Goal: Information Seeking & Learning: Learn about a topic

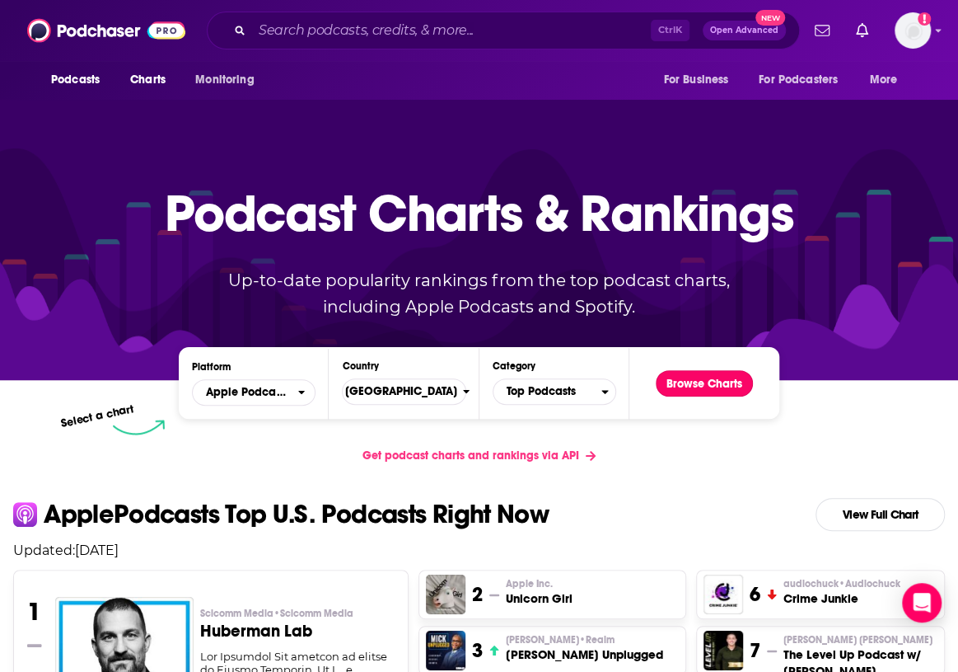
drag, startPoint x: 737, startPoint y: 377, endPoint x: 746, endPoint y: 375, distance: 10.0
click at [737, 377] on button "Browse Charts" at bounding box center [704, 383] width 97 height 26
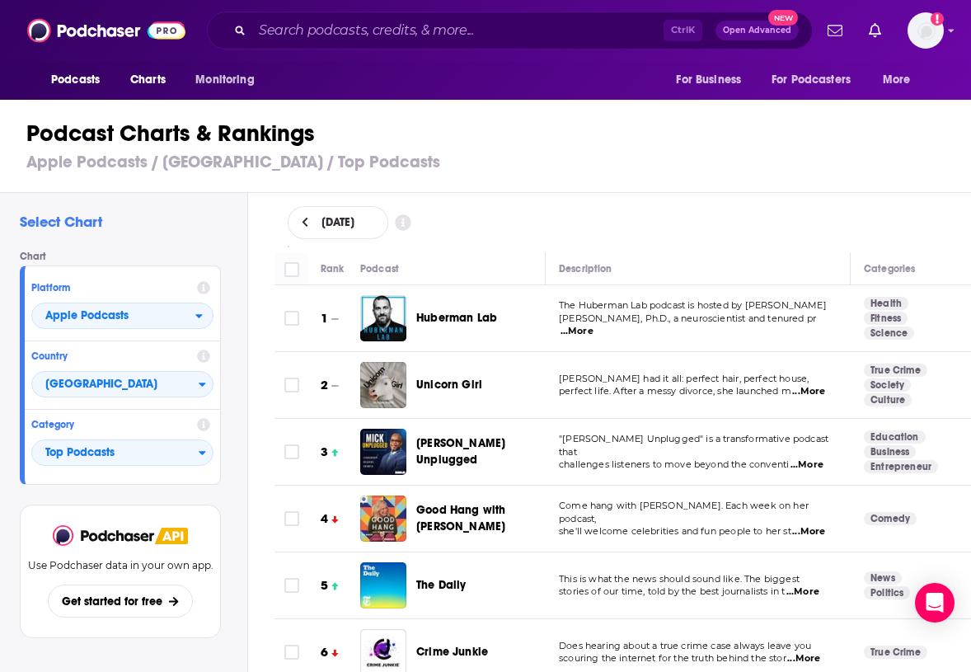
drag, startPoint x: 333, startPoint y: 119, endPoint x: 326, endPoint y: 129, distance: 12.6
click at [333, 119] on h1 "Podcast Charts & Rankings" at bounding box center [492, 134] width 932 height 30
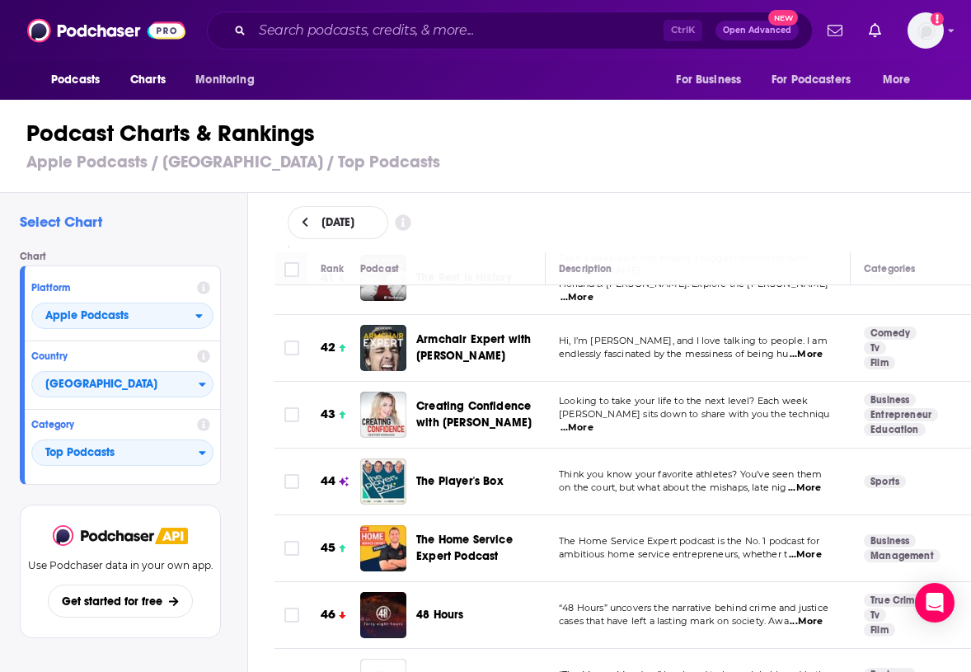
scroll to position [2801, 0]
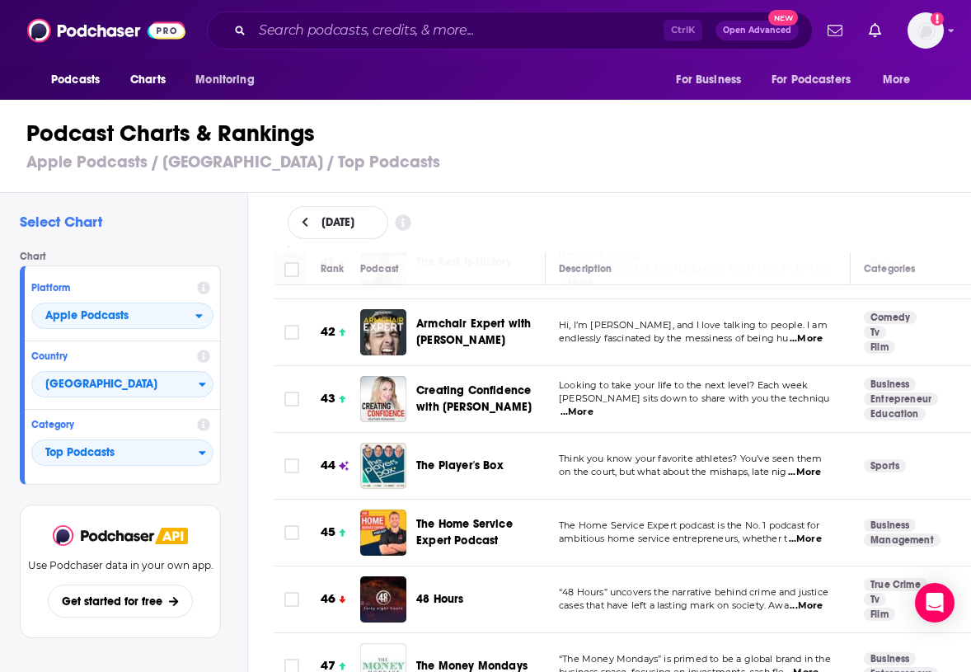
click at [122, 193] on div "Select Chart Chart Platform Apple Podcasts Country [GEOGRAPHIC_DATA] Category T…" at bounding box center [123, 479] width 247 height 572
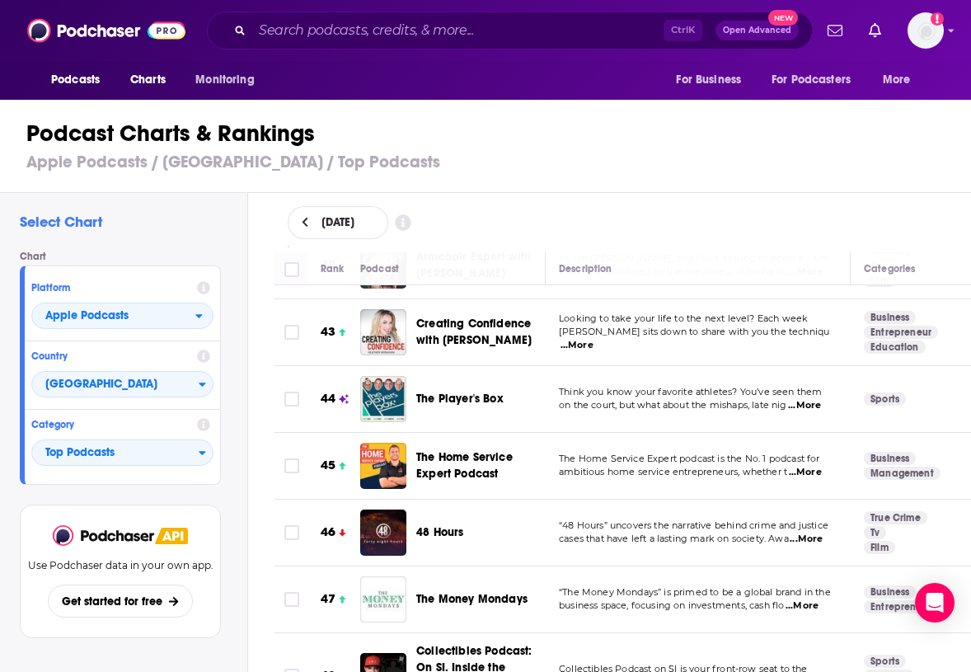
scroll to position [2884, 0]
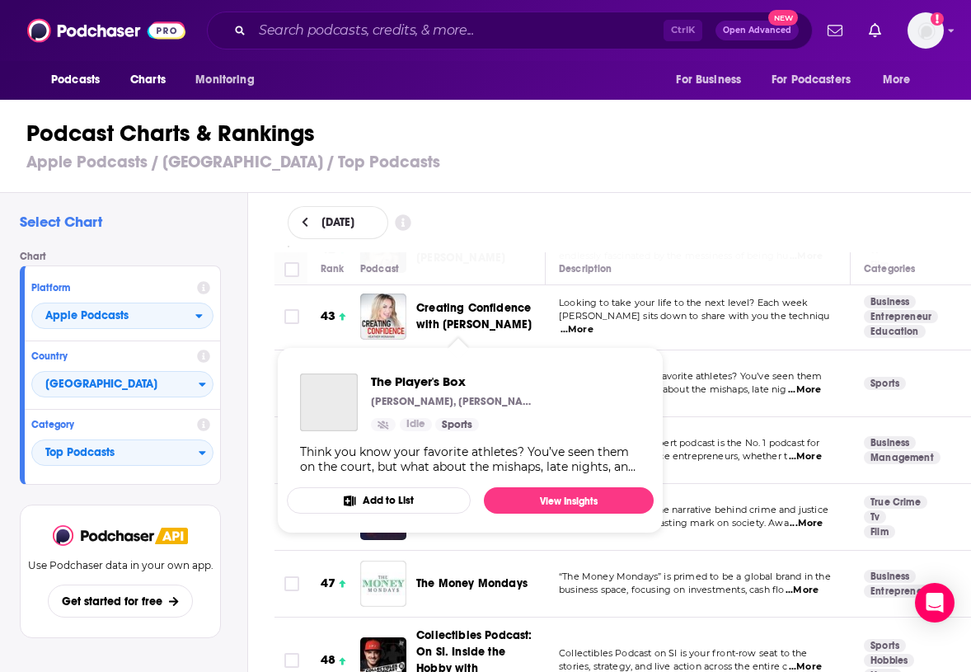
click at [483, 376] on span "The Player's Box" at bounding box center [459, 383] width 87 height 14
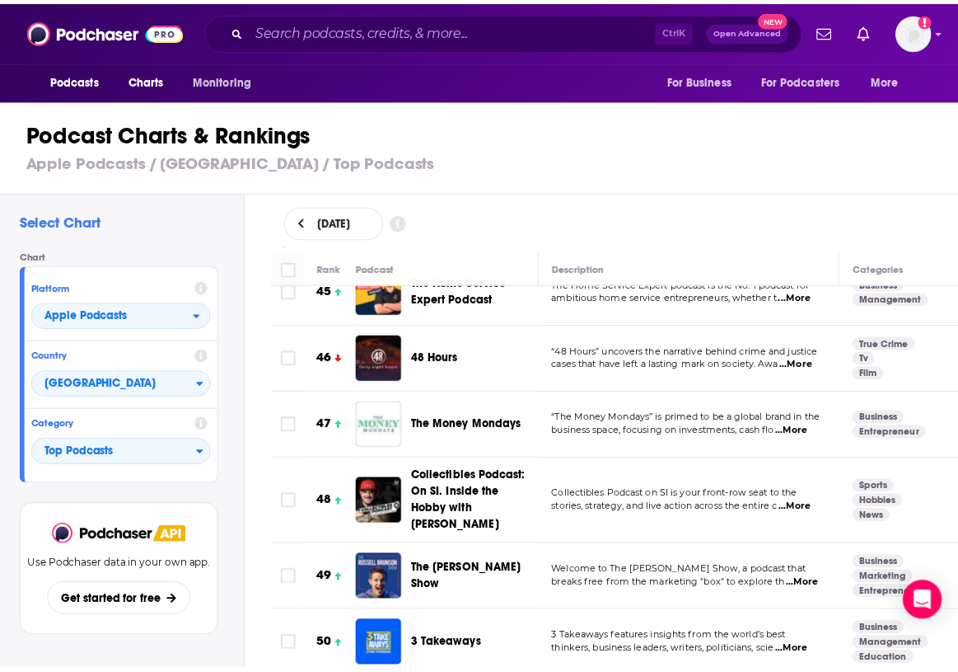
scroll to position [3049, 0]
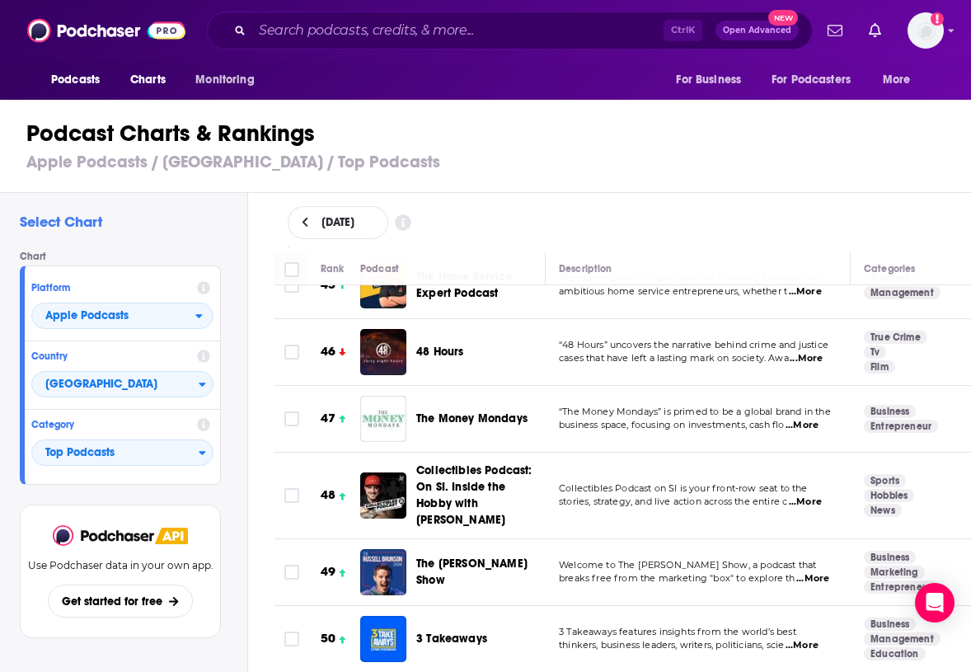
click at [5, 480] on div "Select Chart Chart Platform Apple Podcasts Country [GEOGRAPHIC_DATA] Category T…" at bounding box center [123, 479] width 247 height 572
click at [455, 463] on span "Collectibles Podcast: On SI. Inside the Hobby with [PERSON_NAME]" at bounding box center [474, 494] width 116 height 63
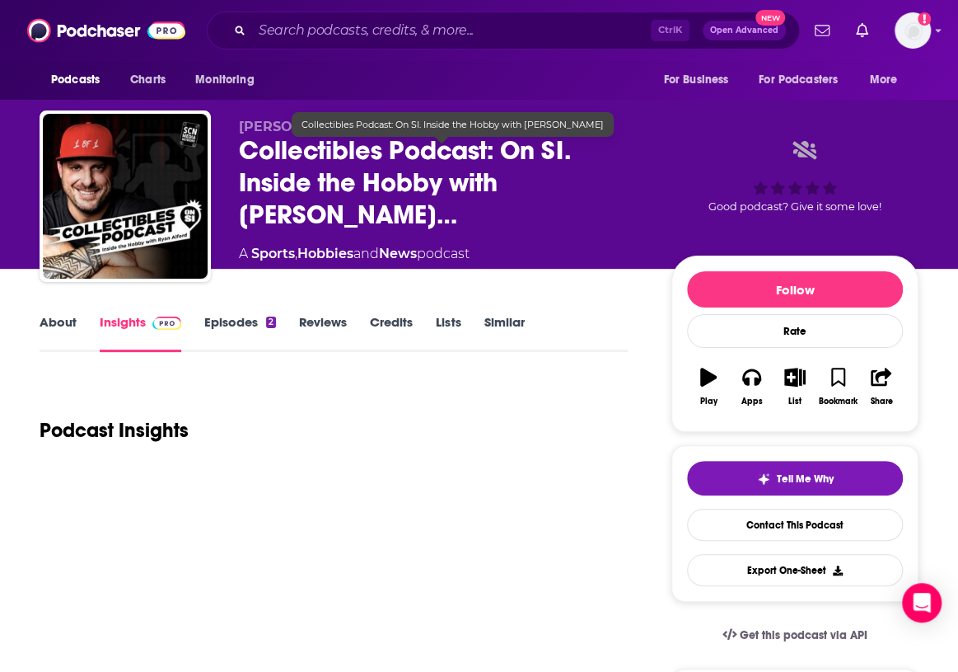
click at [283, 177] on span "Collectibles Podcast: On SI. Inside the Hobby with [PERSON_NAME]…" at bounding box center [442, 182] width 406 height 96
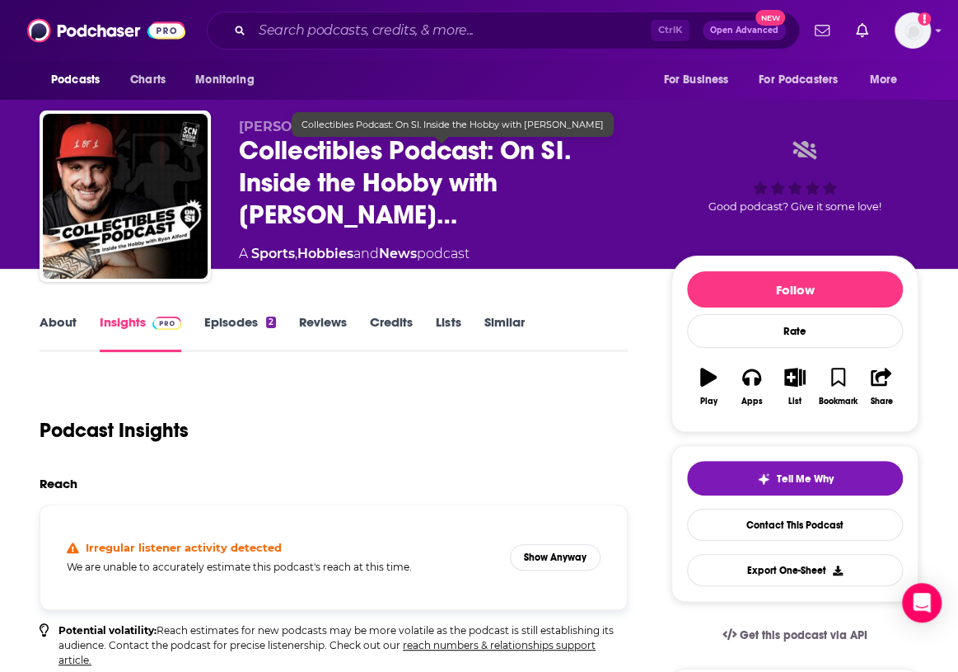
click at [283, 177] on span "Collectibles Podcast: On SI. Inside the Hobby with [PERSON_NAME]…" at bounding box center [442, 182] width 406 height 96
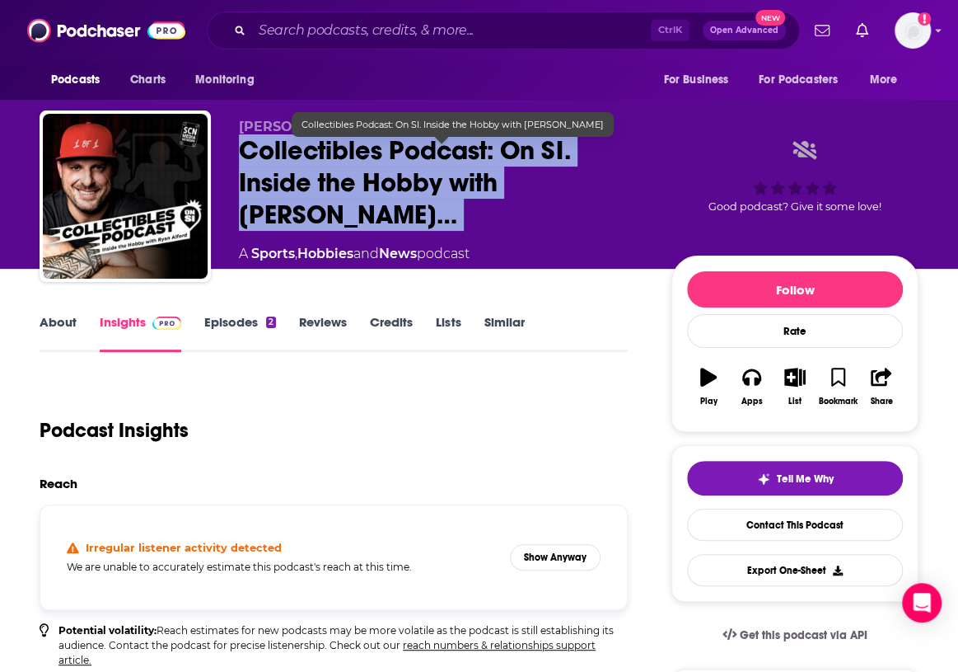
click at [283, 177] on span "Collectibles Podcast: On SI. Inside the Hobby with [PERSON_NAME]…" at bounding box center [442, 182] width 406 height 96
copy div "Collectibles Podcast: On SI. Inside the Hobby with [PERSON_NAME]…"
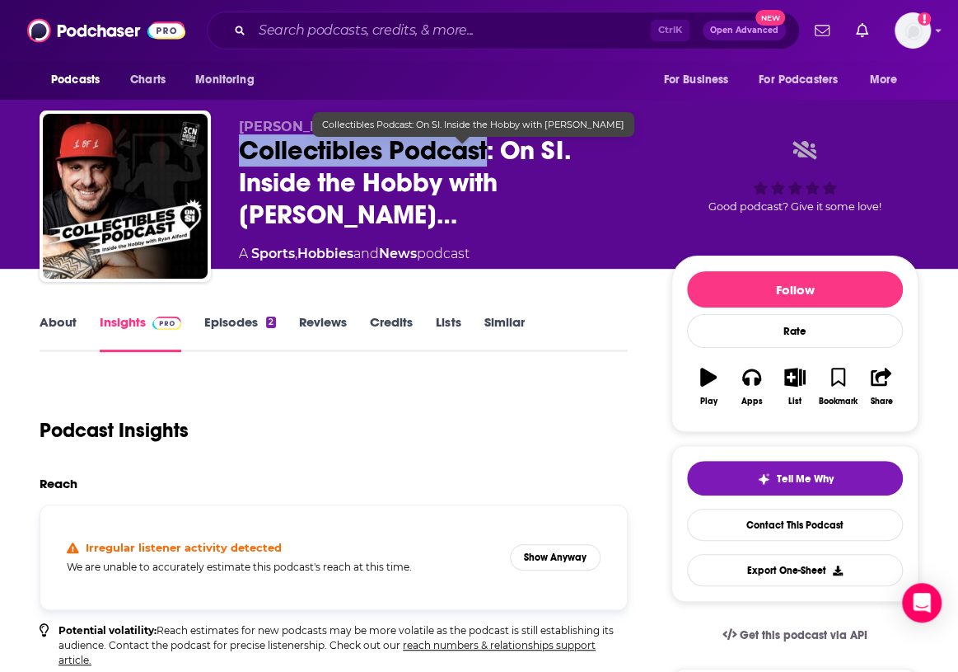
drag, startPoint x: 241, startPoint y: 149, endPoint x: 487, endPoint y: 163, distance: 246.8
click at [487, 163] on span "Collectibles Podcast: On SI. Inside the Hobby with [PERSON_NAME]…" at bounding box center [442, 182] width 406 height 96
copy h2 "Collectibles Podcast"
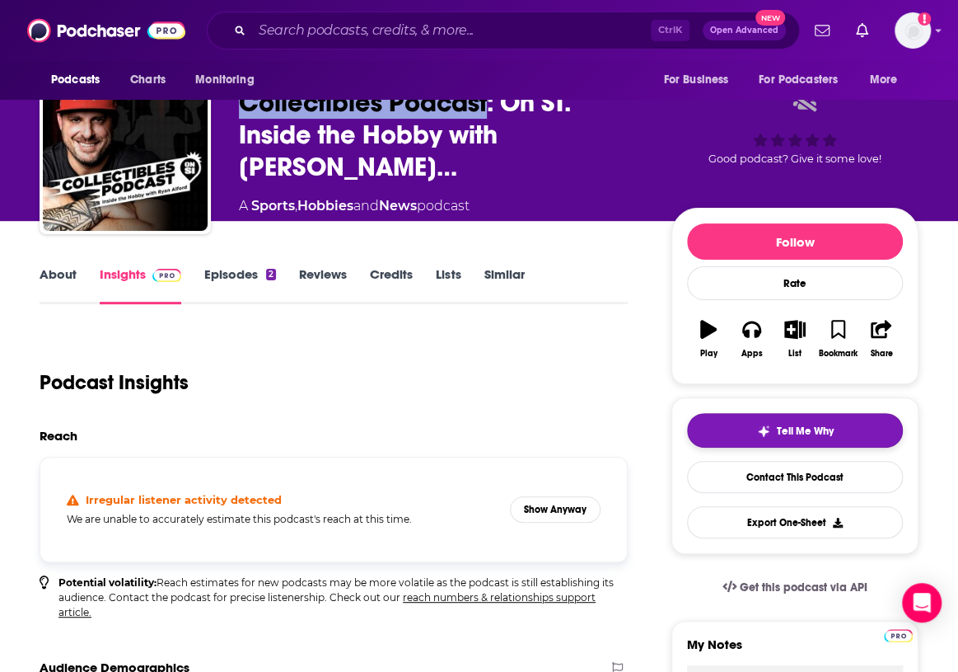
scroll to position [82, 0]
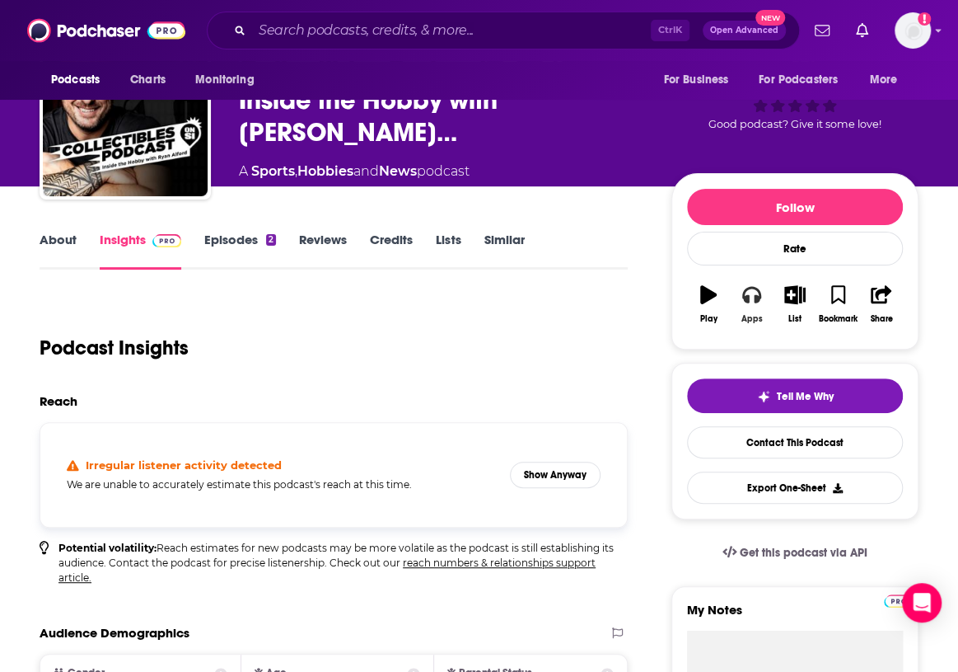
click at [773, 304] on button "Apps" at bounding box center [751, 303] width 43 height 59
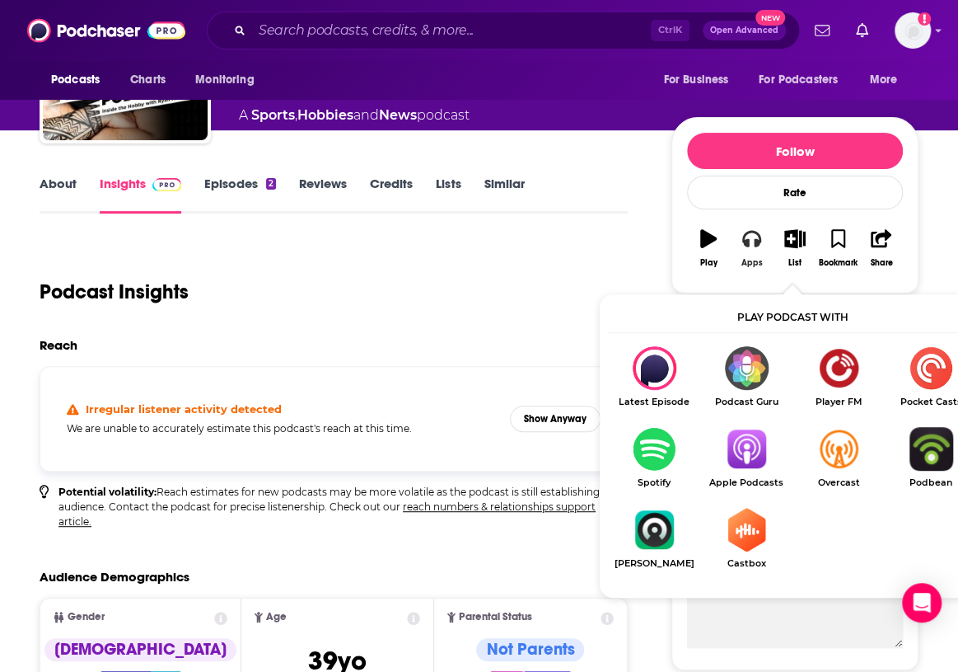
scroll to position [165, 0]
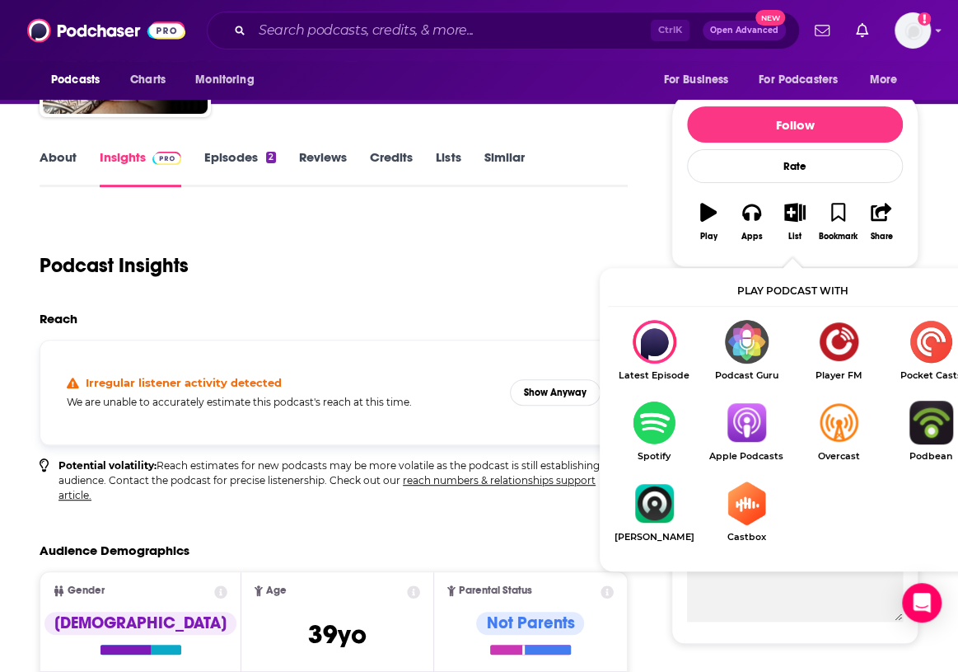
click at [755, 416] on img "Show Listen On dropdown" at bounding box center [746, 422] width 92 height 44
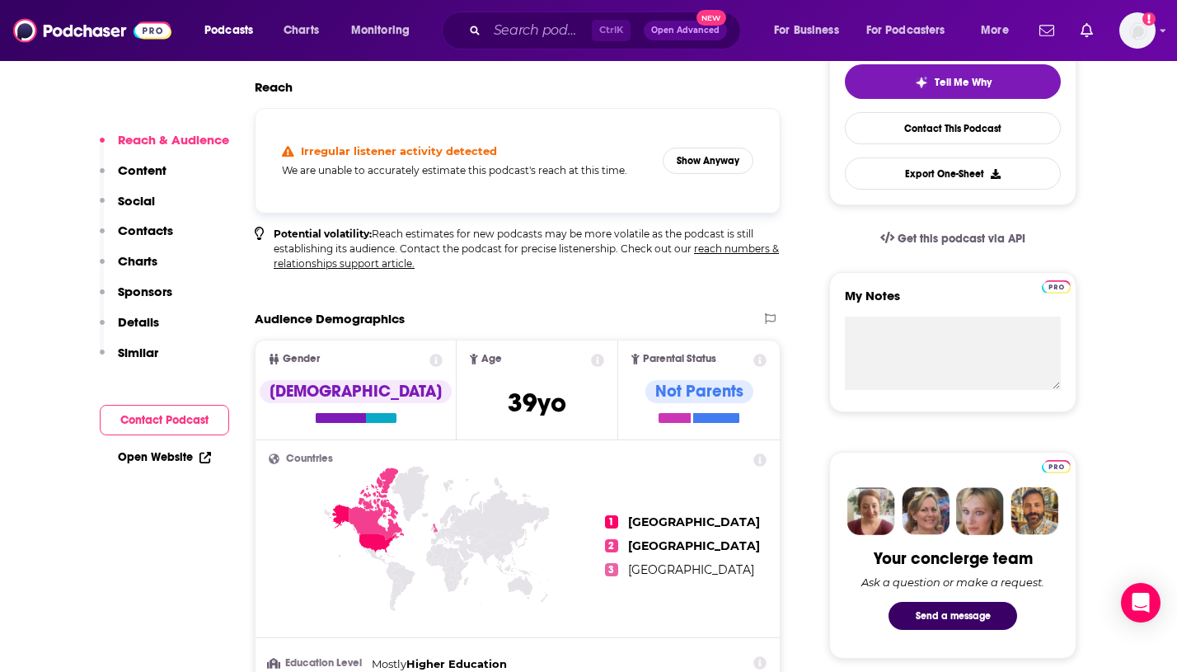
click at [148, 253] on p "Charts" at bounding box center [138, 261] width 40 height 16
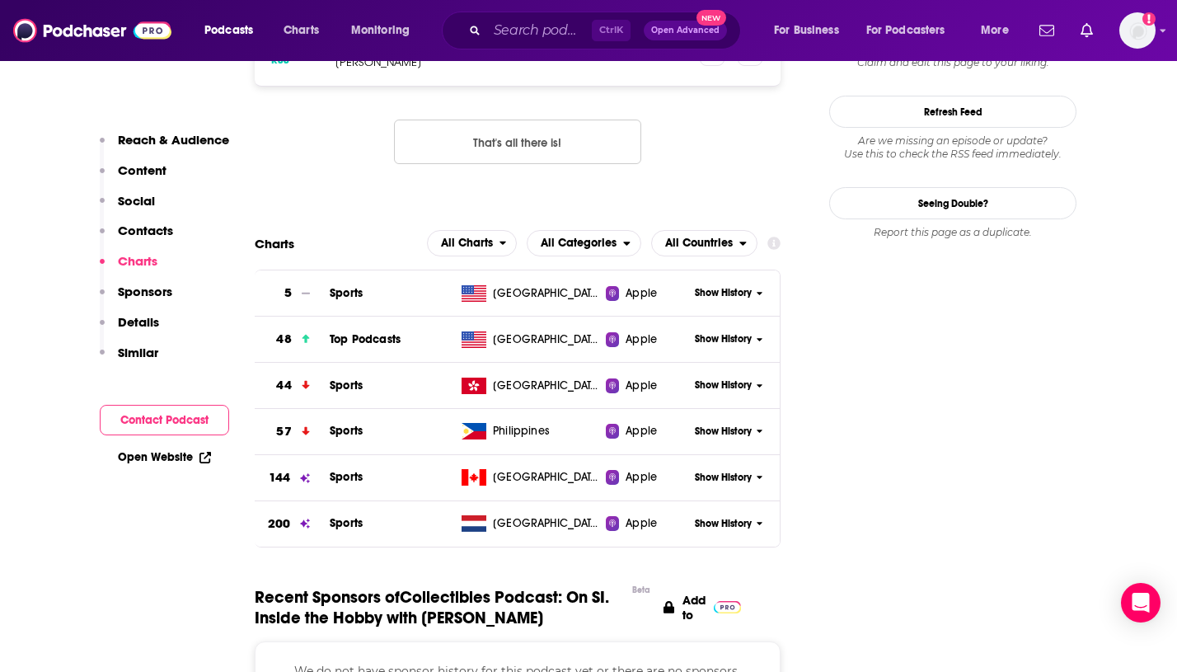
scroll to position [1401, 0]
click at [751, 333] on button "Show History" at bounding box center [728, 338] width 79 height 14
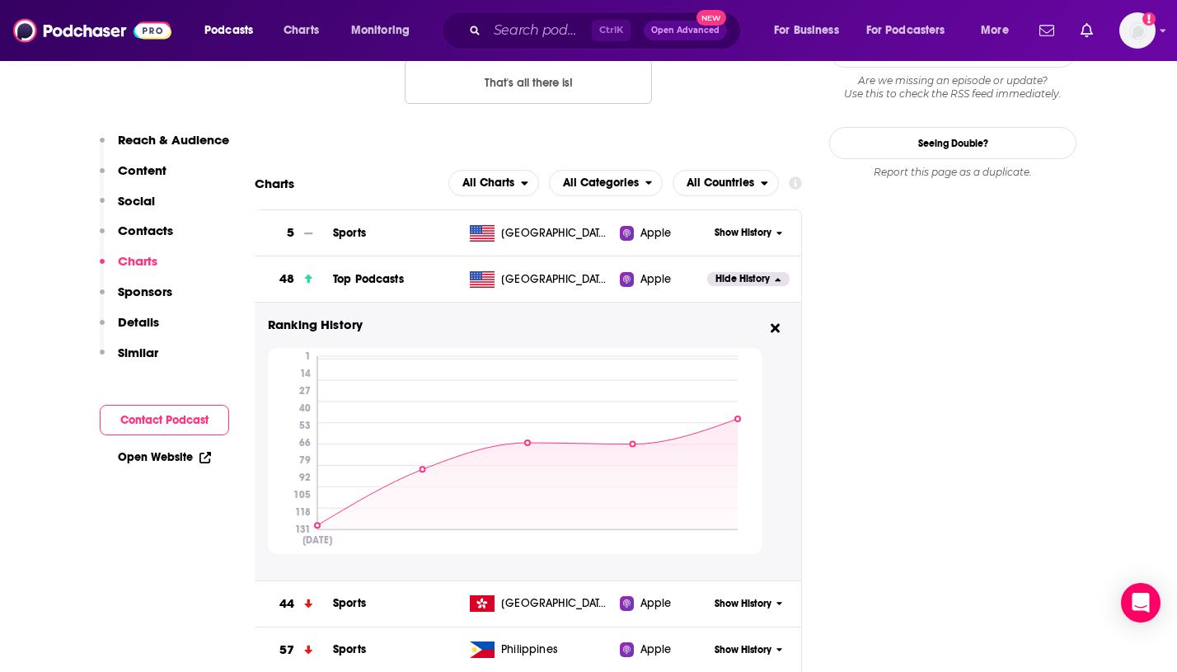
scroll to position [1483, 0]
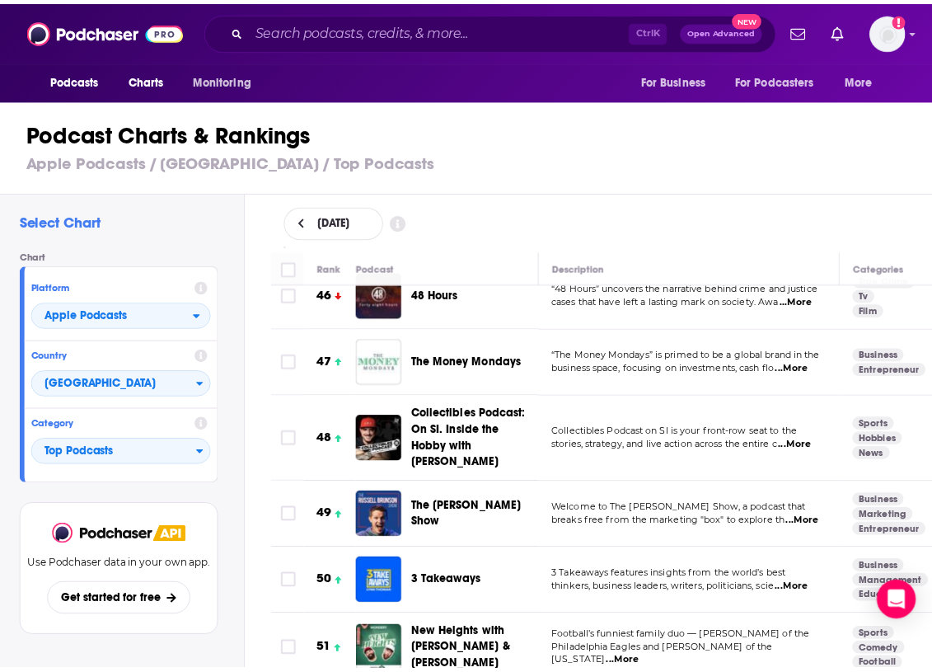
scroll to position [3131, 0]
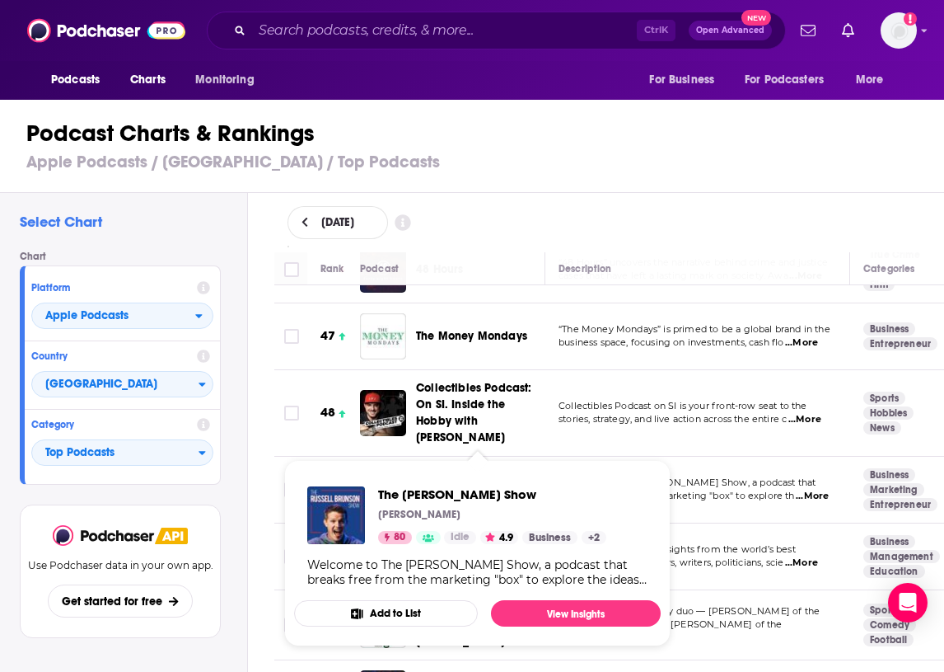
click at [464, 474] on span "The [PERSON_NAME] Show" at bounding box center [471, 489] width 111 height 30
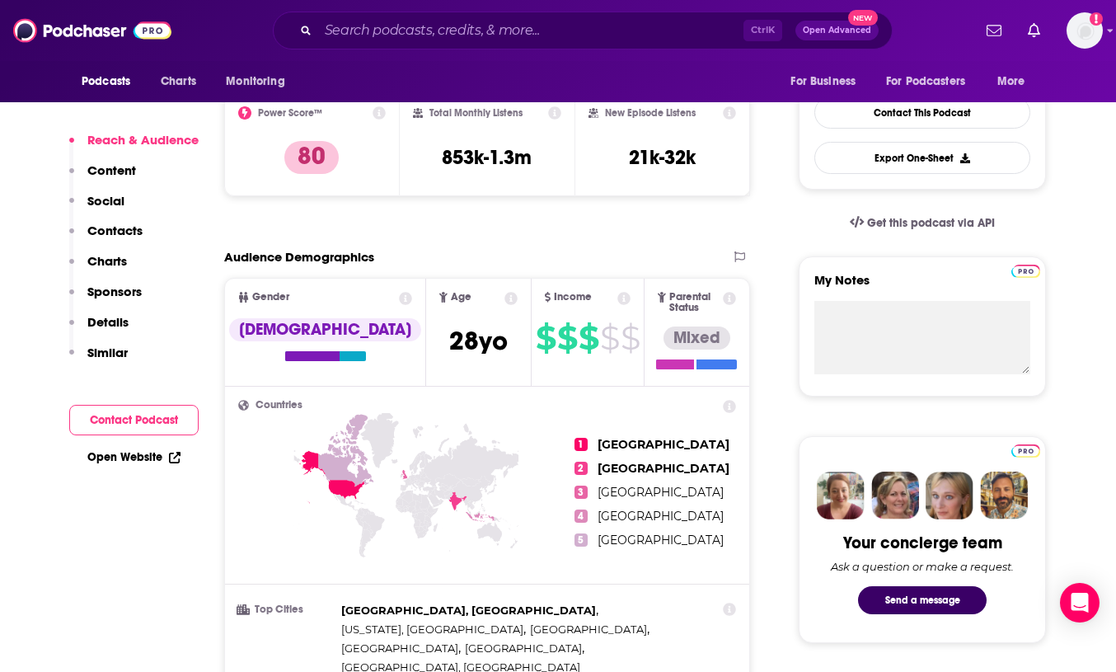
click at [110, 263] on p "Charts" at bounding box center [107, 261] width 40 height 16
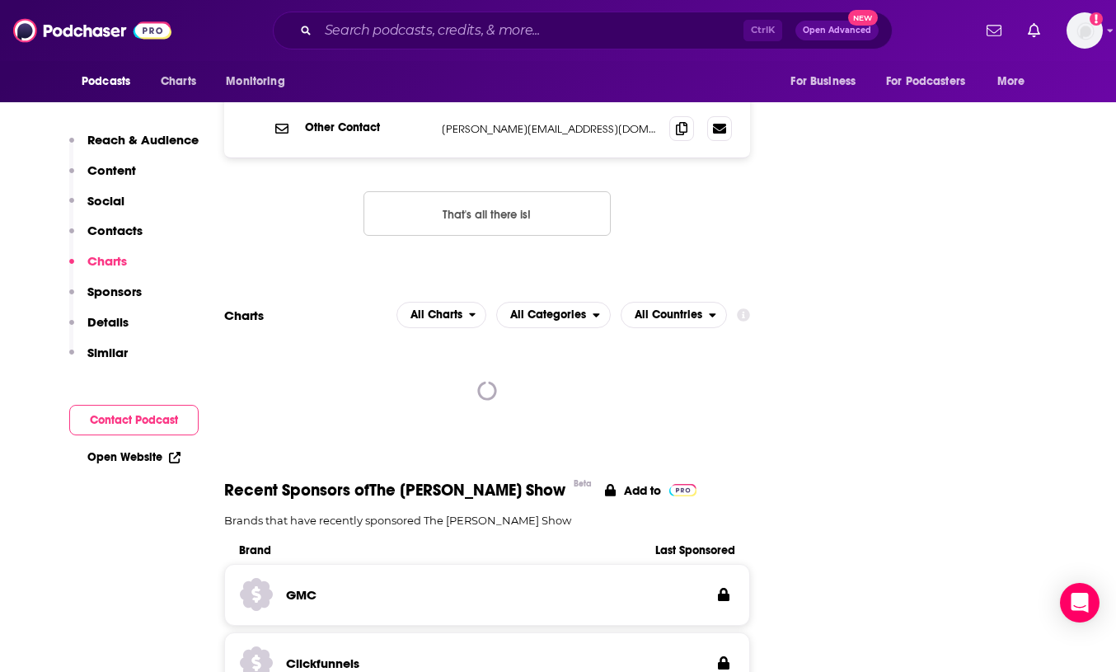
scroll to position [1998, 0]
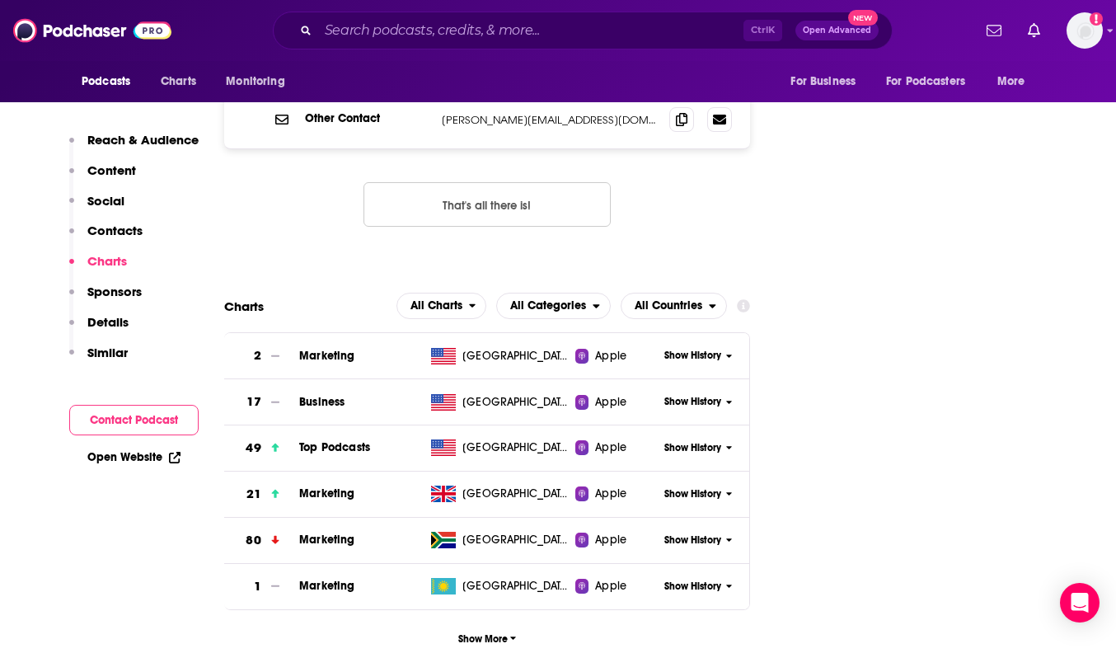
click at [485, 379] on td "[GEOGRAPHIC_DATA]" at bounding box center [499, 402] width 150 height 46
click at [700, 441] on span "Show History" at bounding box center [692, 448] width 57 height 14
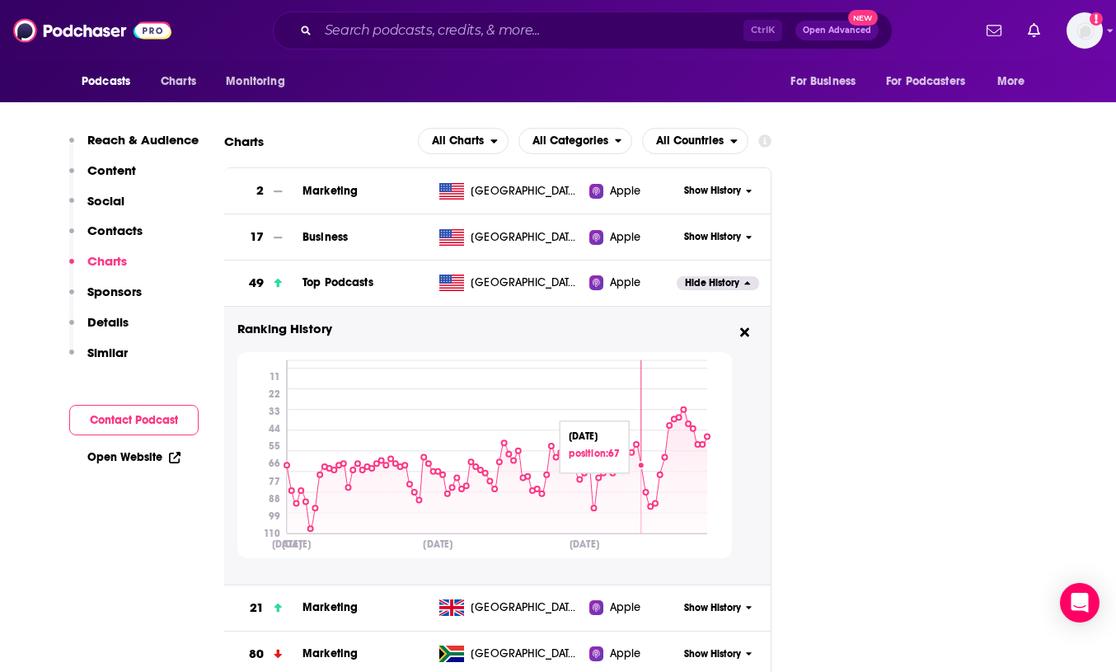
scroll to position [2245, 0]
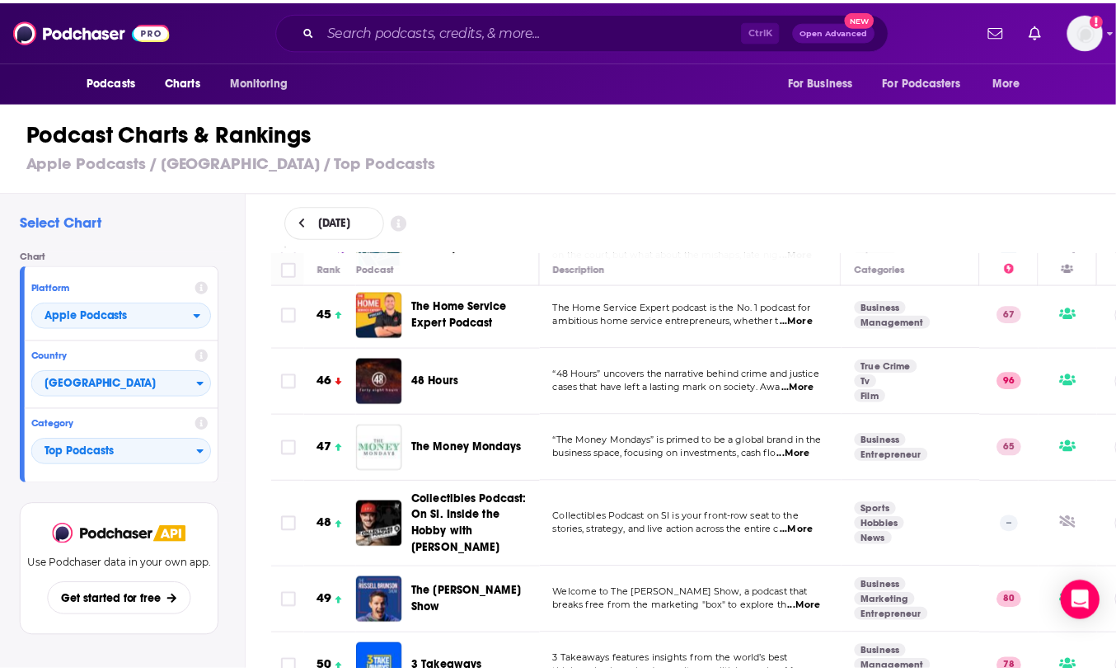
scroll to position [3131, 0]
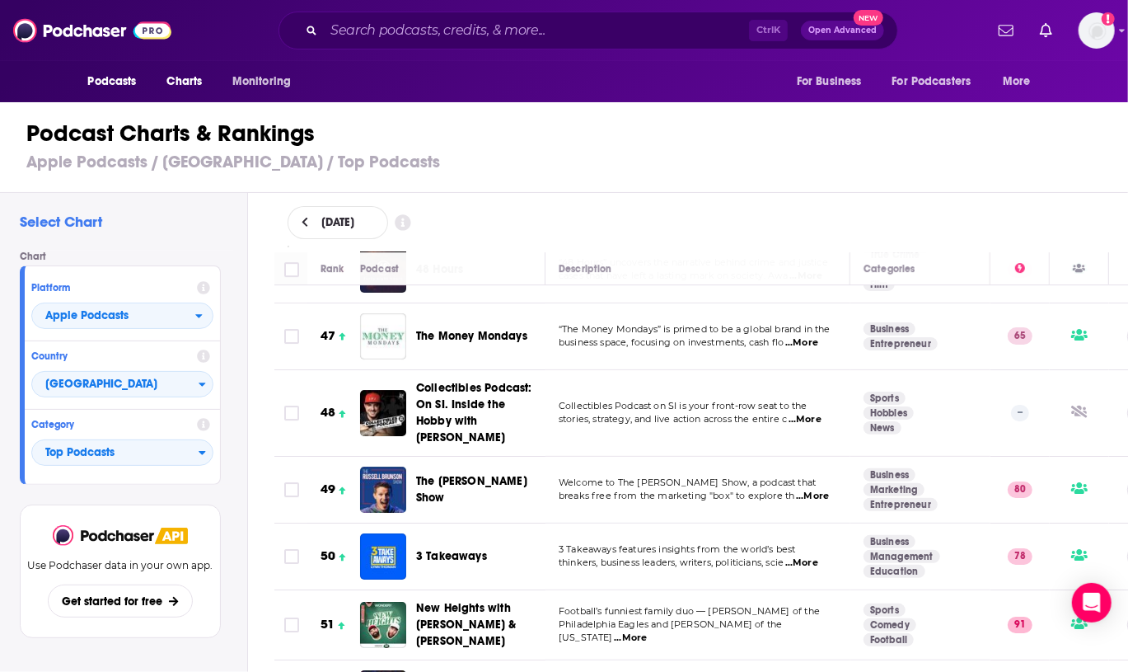
click at [451, 549] on span "3 Takeaways" at bounding box center [451, 556] width 71 height 14
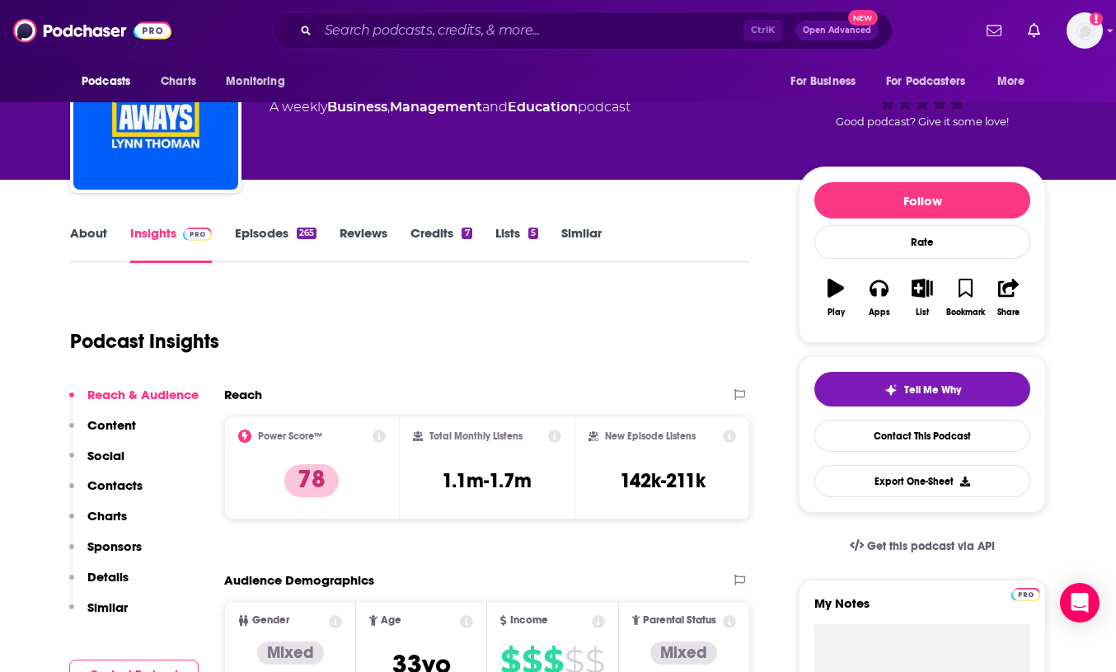
scroll to position [247, 0]
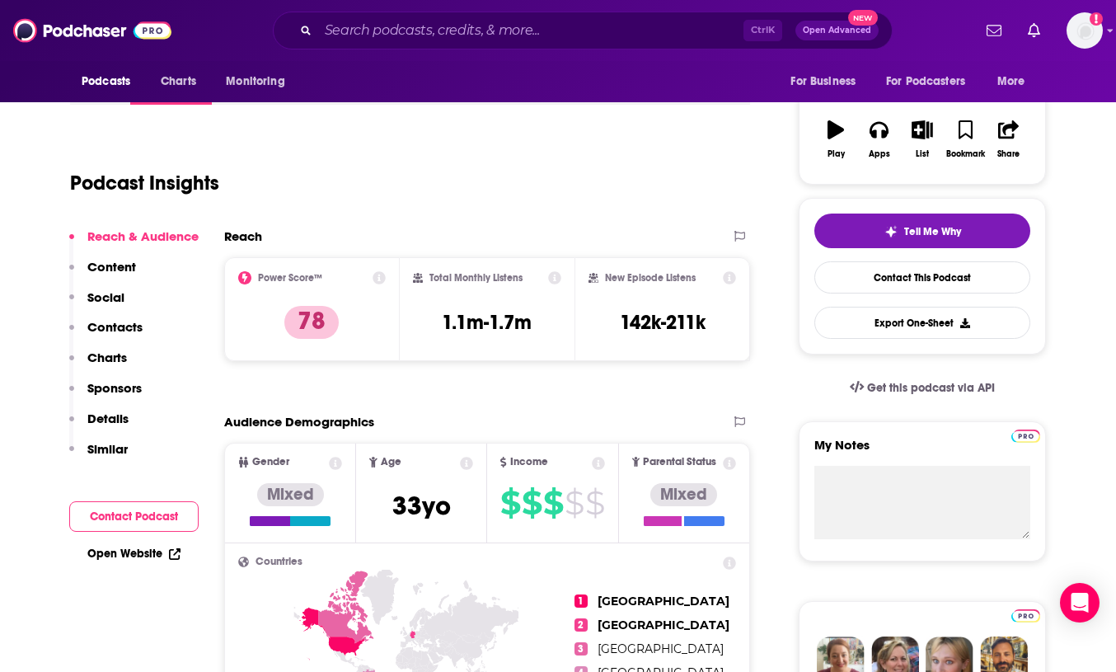
click at [122, 357] on p "Charts" at bounding box center [107, 357] width 40 height 16
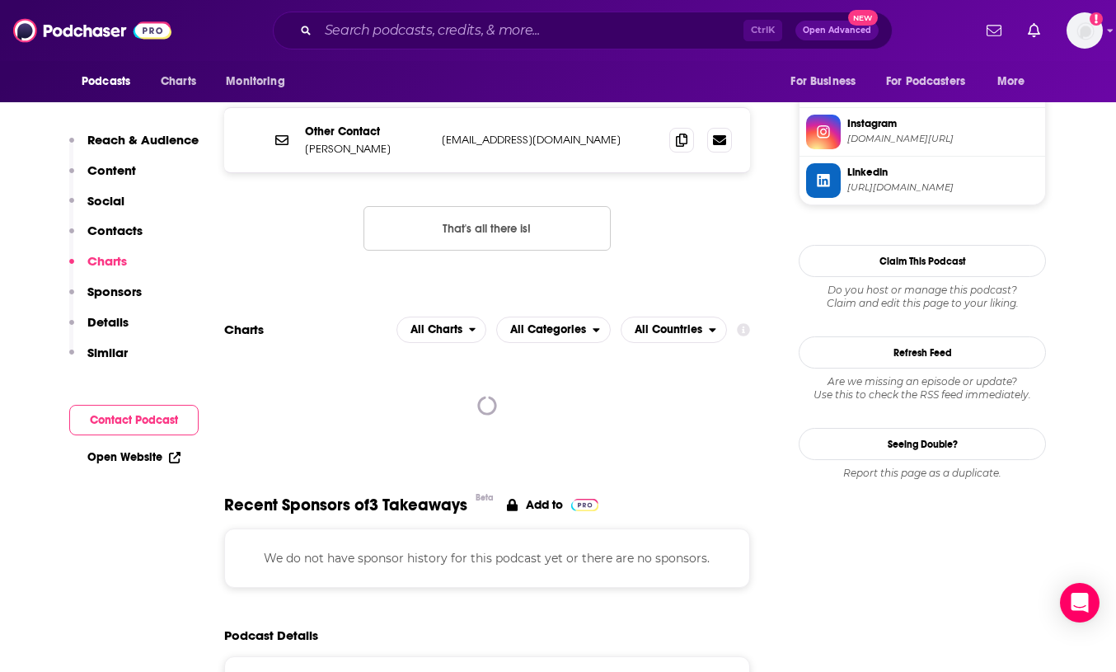
scroll to position [1648, 0]
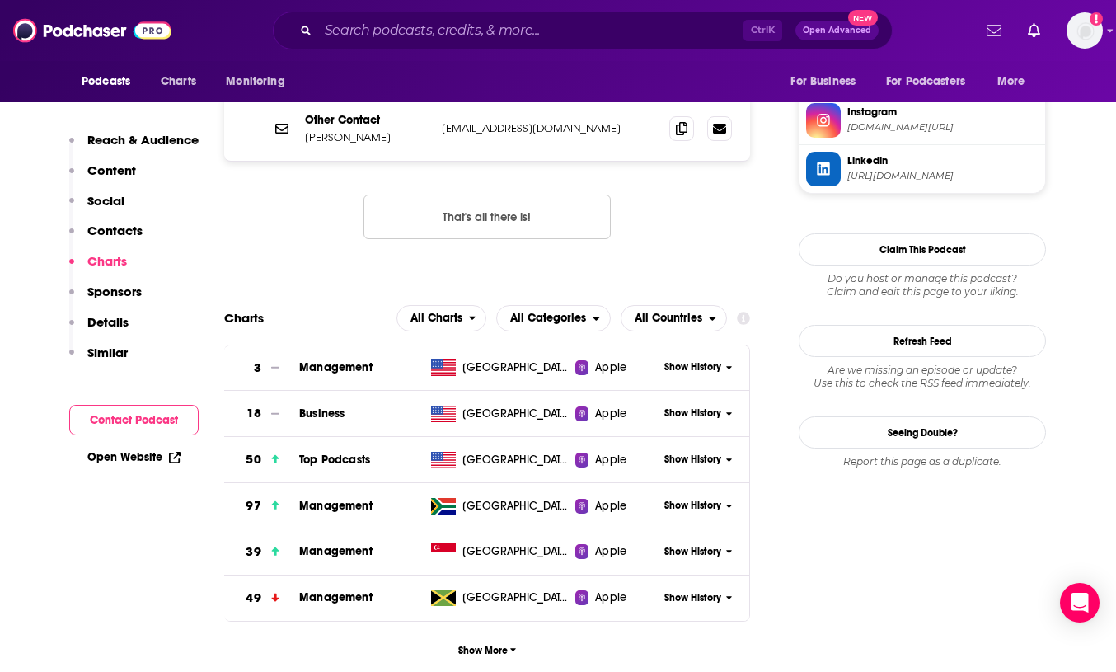
click at [690, 452] on span "Show History" at bounding box center [692, 459] width 57 height 14
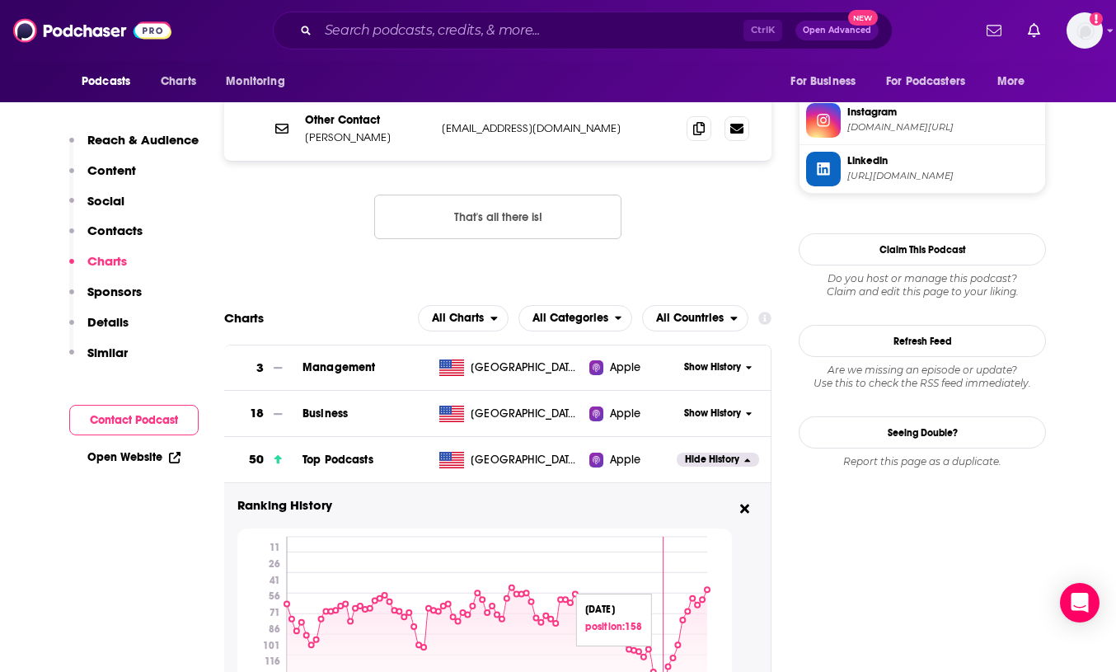
scroll to position [1730, 0]
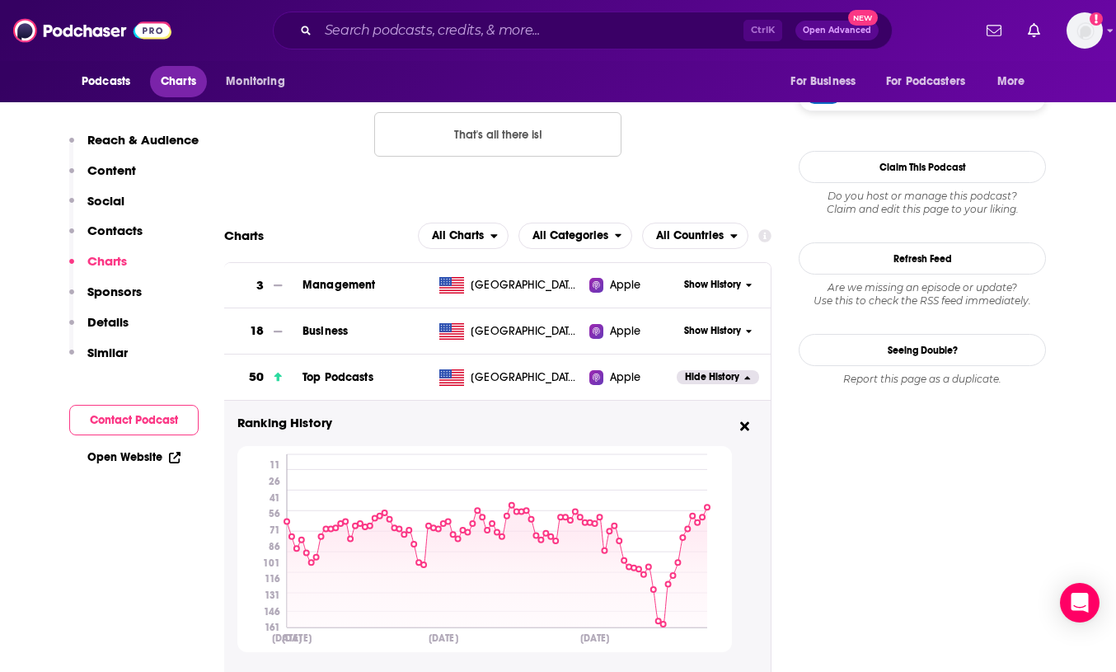
click at [165, 82] on span "Charts" at bounding box center [178, 81] width 35 height 23
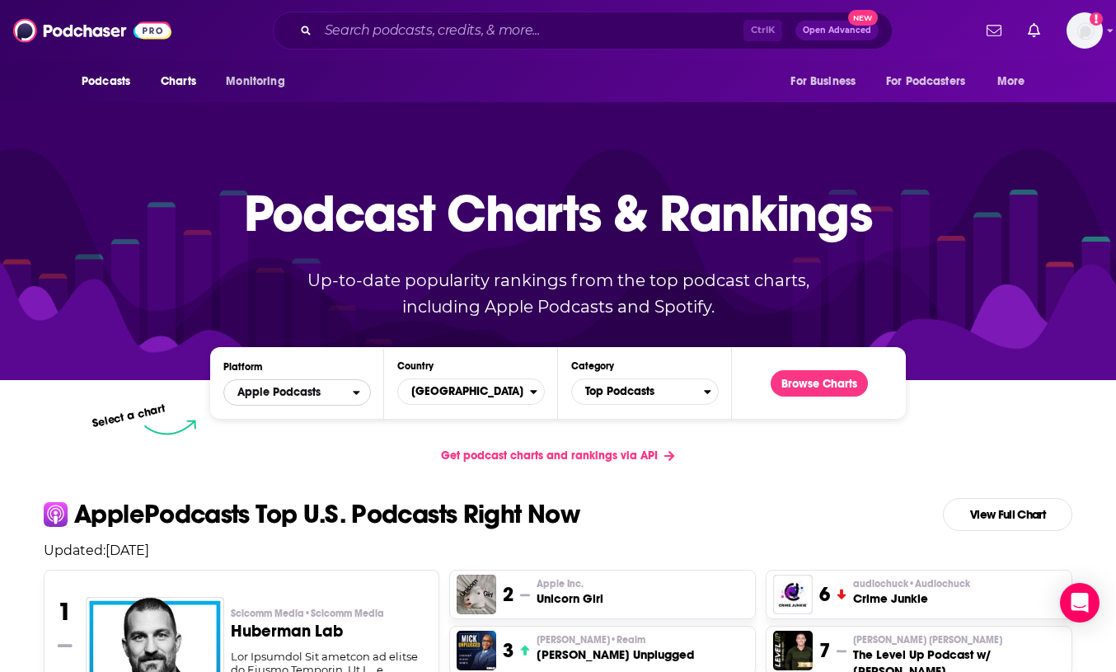
click at [340, 386] on span "Apple Podcasts" at bounding box center [288, 392] width 129 height 28
click at [343, 444] on span "Spotify" at bounding box center [296, 443] width 126 height 10
click at [784, 382] on button "Browse Charts" at bounding box center [818, 383] width 97 height 26
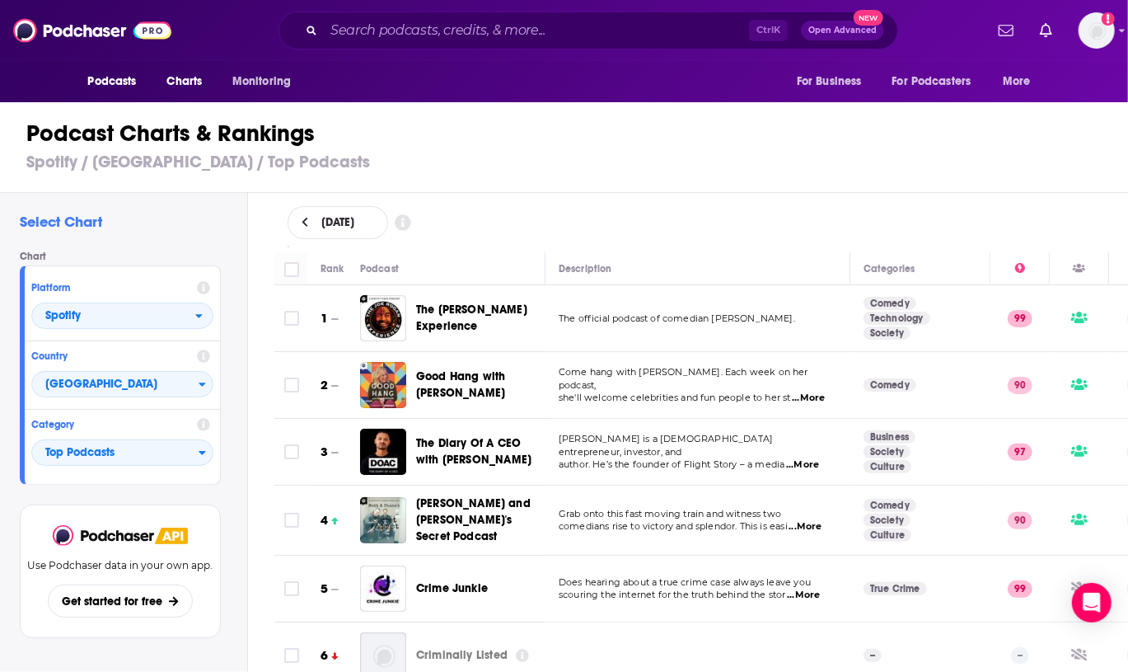
click at [10, 556] on div "Select Chart Chart Platform Spotify Country [GEOGRAPHIC_DATA] Category Top Podc…" at bounding box center [123, 479] width 247 height 572
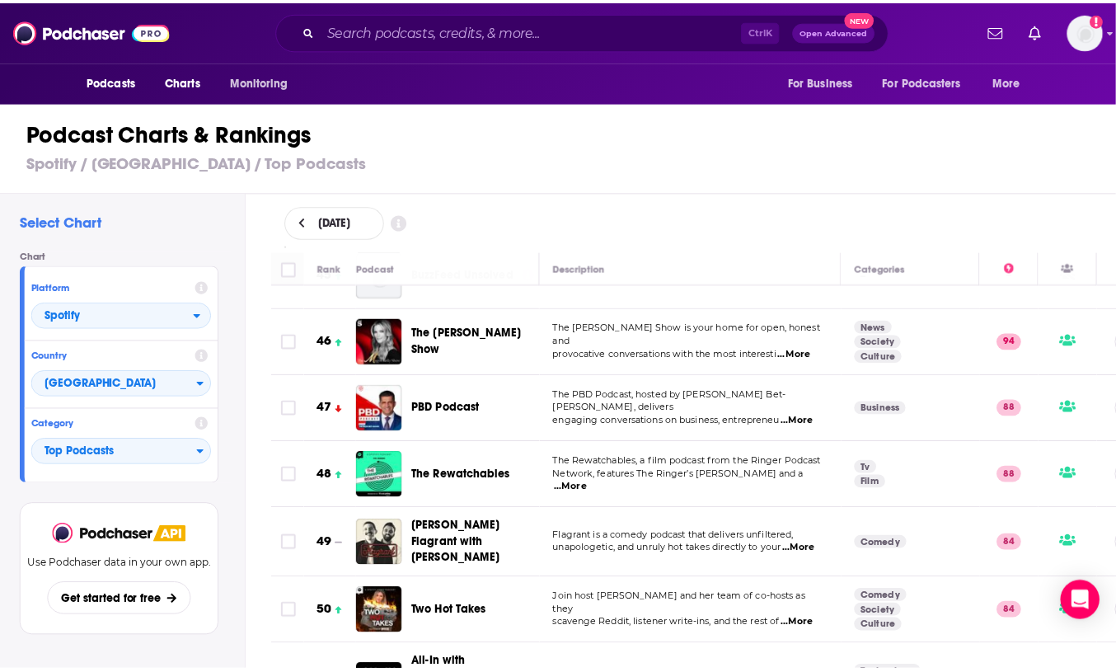
scroll to position [3049, 0]
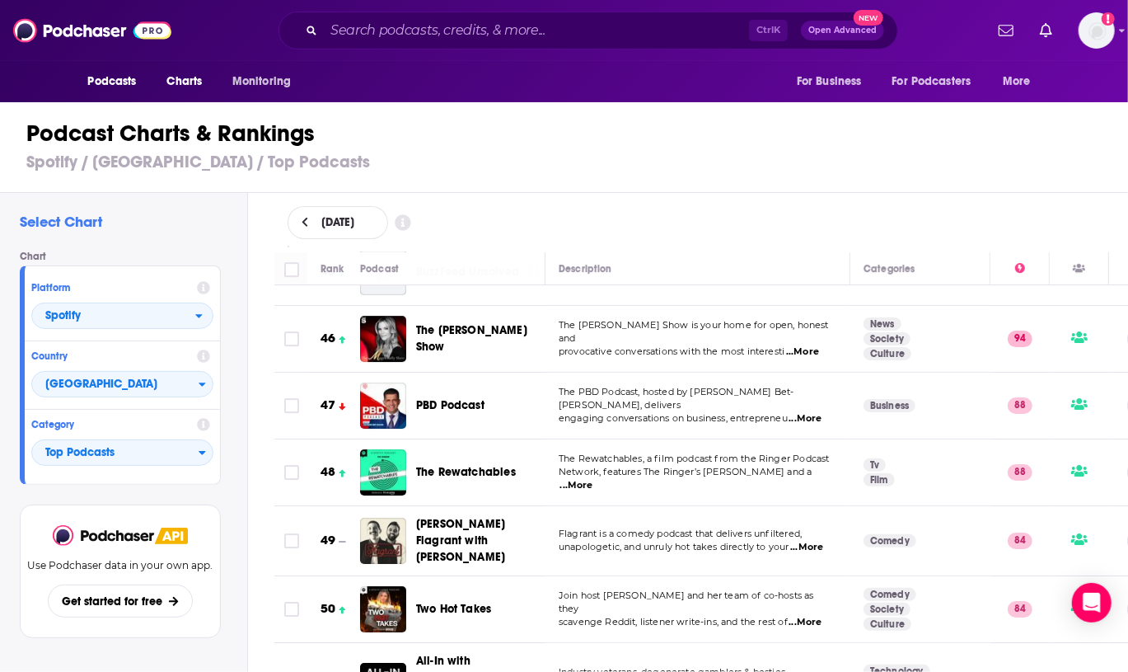
click at [504, 449] on div "The Rewatchables" at bounding box center [487, 472] width 143 height 46
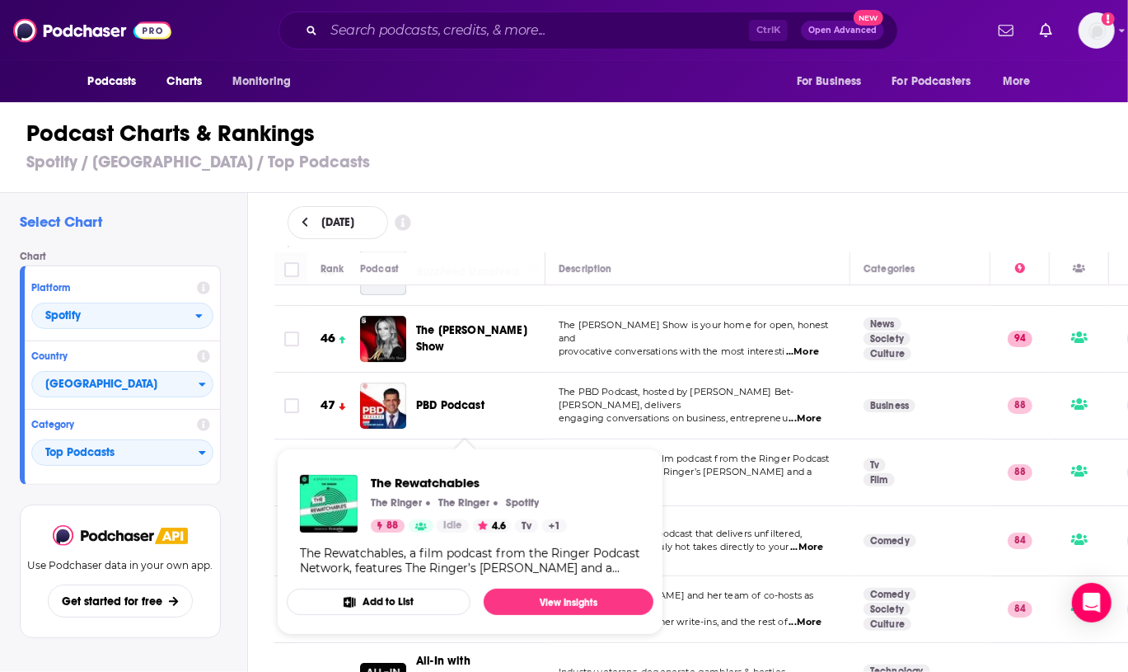
click at [494, 465] on span "The Rewatchables" at bounding box center [466, 472] width 100 height 14
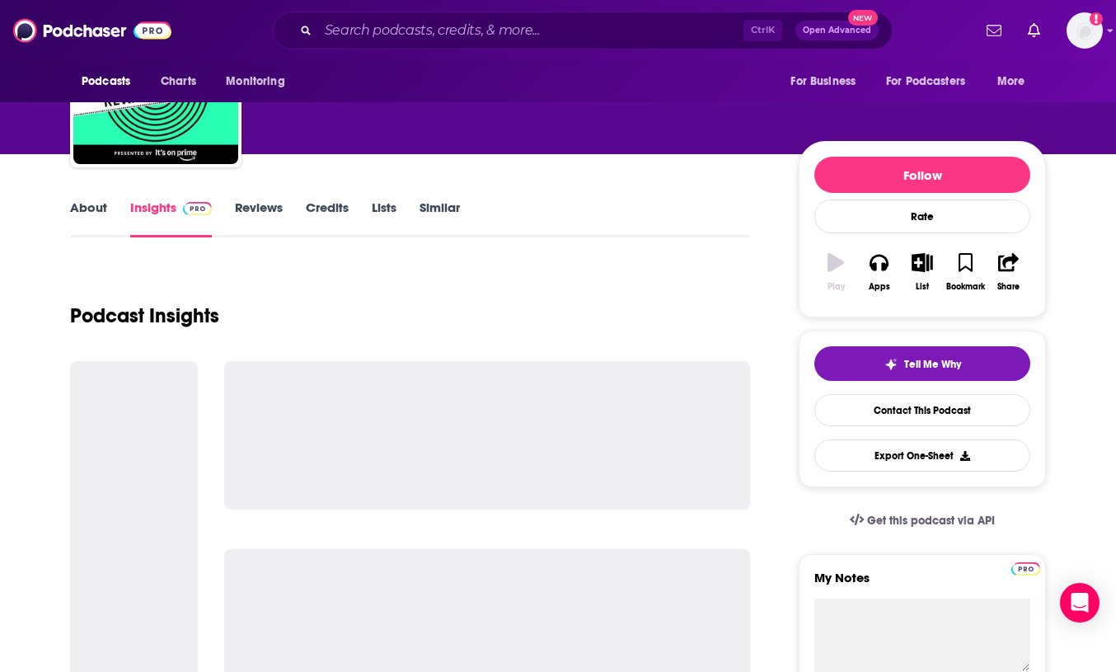
scroll to position [165, 0]
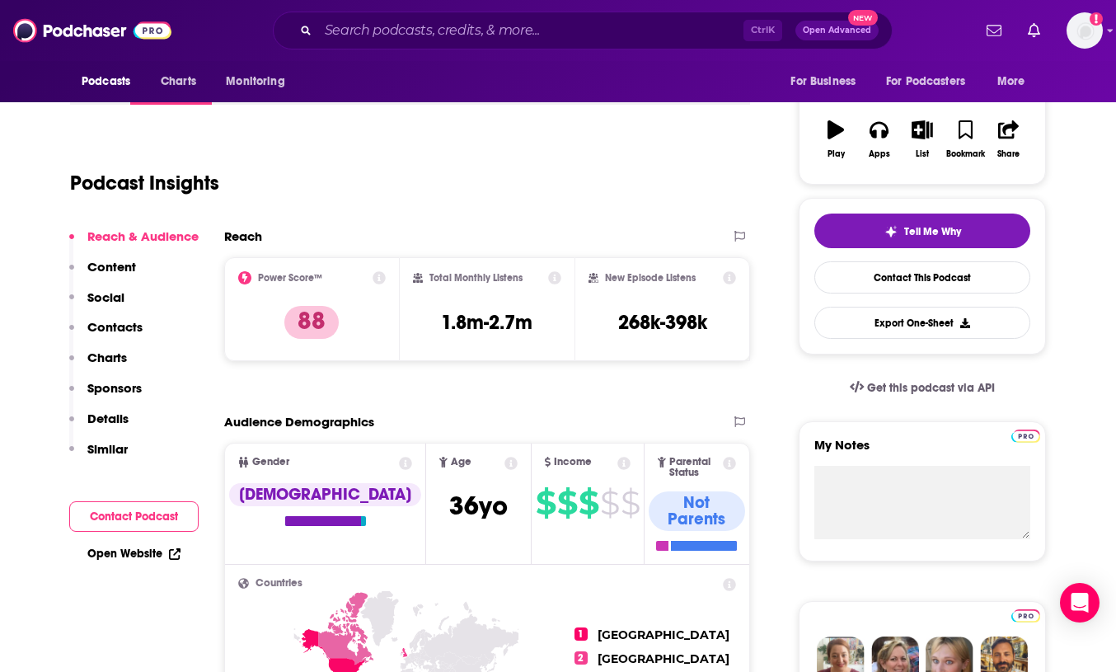
click at [107, 347] on button "Contacts" at bounding box center [105, 334] width 73 height 30
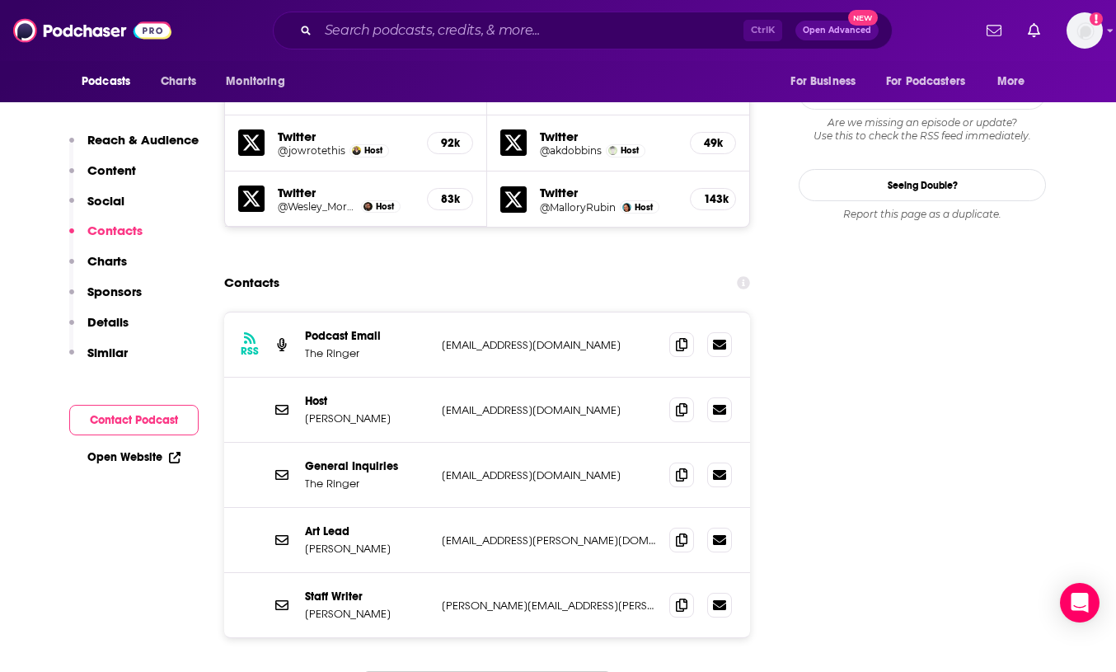
click at [107, 263] on p "Charts" at bounding box center [107, 261] width 40 height 16
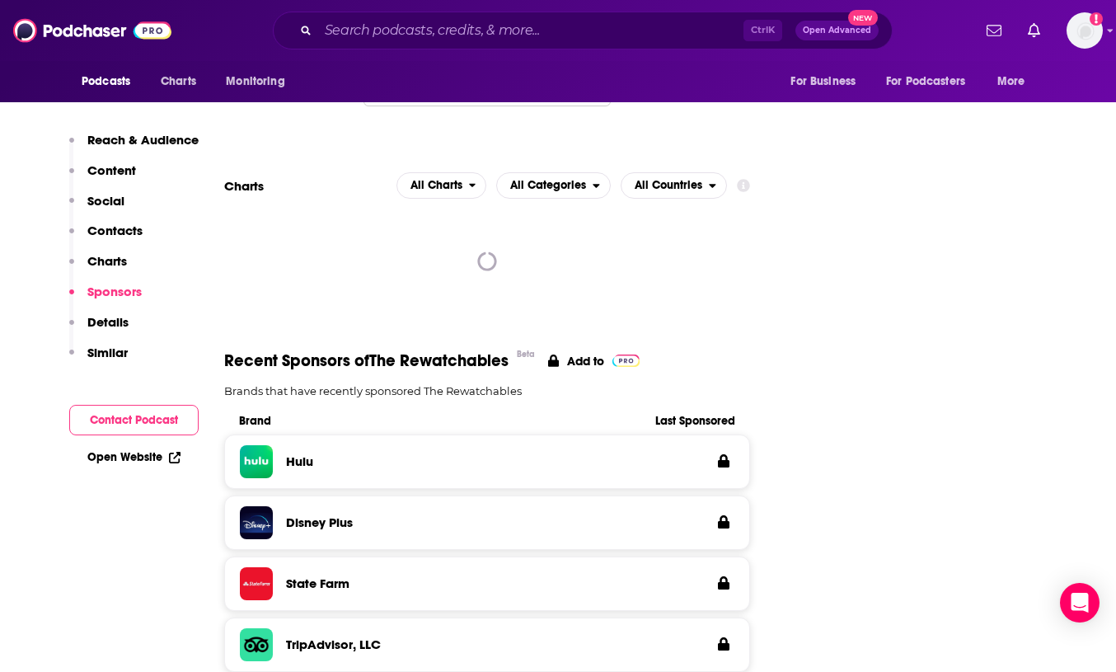
scroll to position [2222, 0]
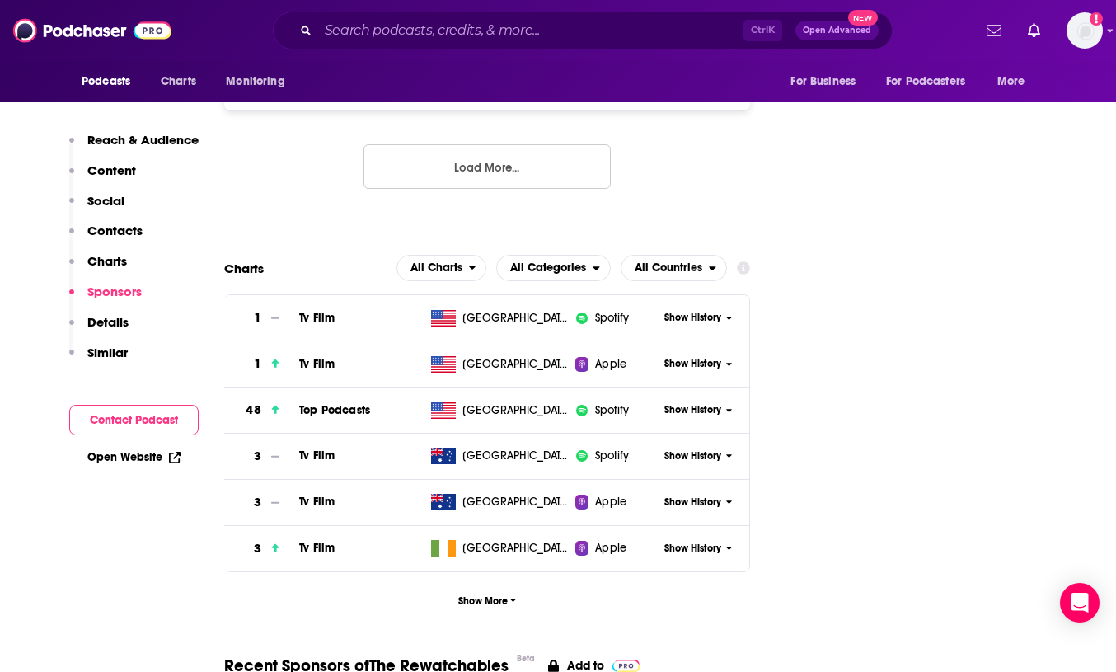
click at [728, 405] on icon at bounding box center [729, 410] width 7 height 10
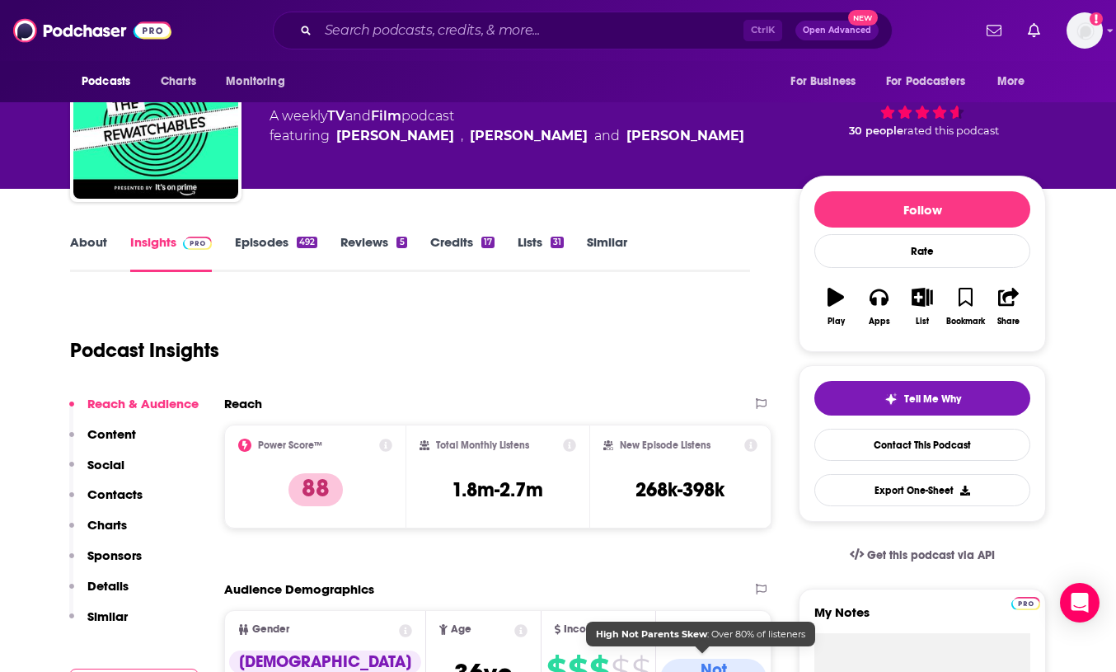
scroll to position [0, 0]
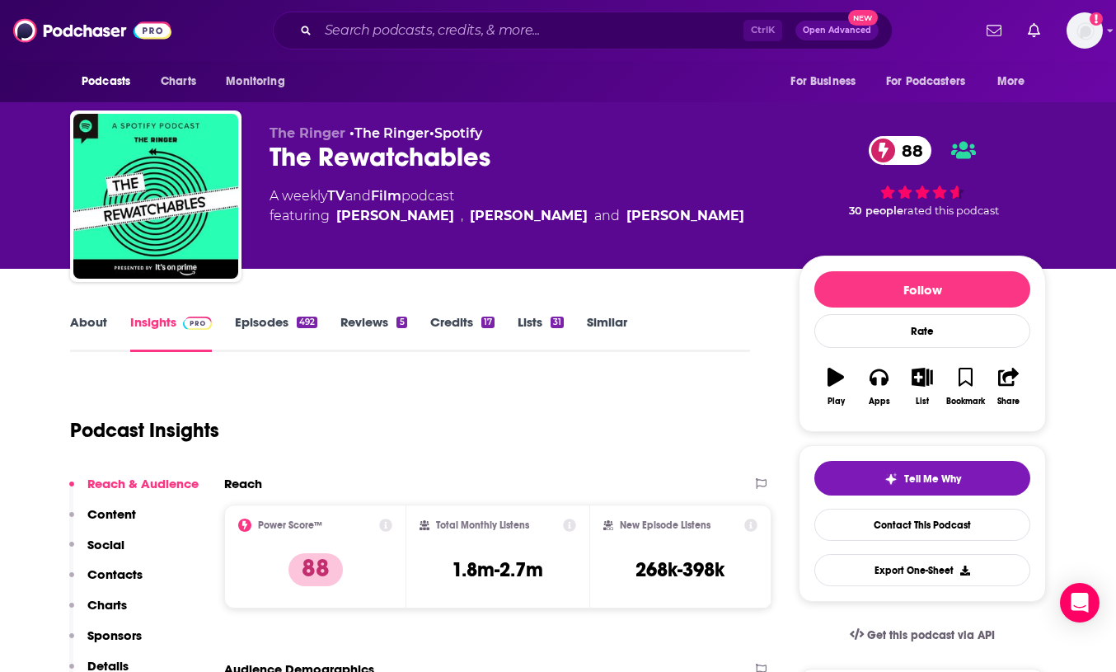
click at [440, 147] on div "The Rewatchables 88" at bounding box center [520, 157] width 503 height 32
click at [443, 146] on div "The Rewatchables 88" at bounding box center [520, 157] width 503 height 32
click at [445, 162] on div "The Rewatchables 88" at bounding box center [520, 157] width 503 height 32
click at [445, 161] on div "The Rewatchables 88" at bounding box center [520, 157] width 503 height 32
